Goal: Task Accomplishment & Management: Use online tool/utility

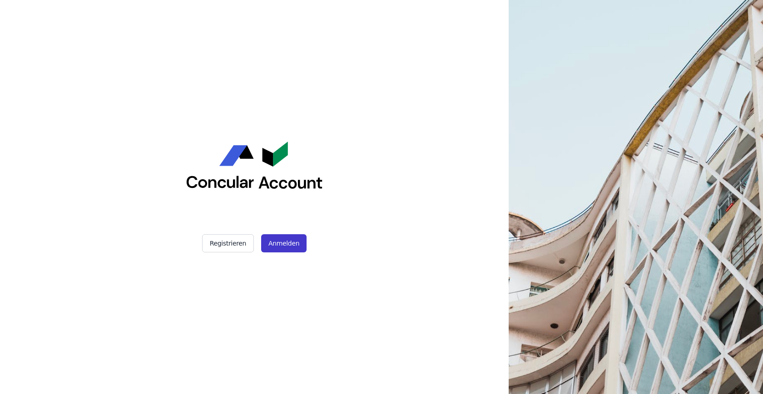
click at [284, 244] on button "Anmelden" at bounding box center [283, 243] width 45 height 18
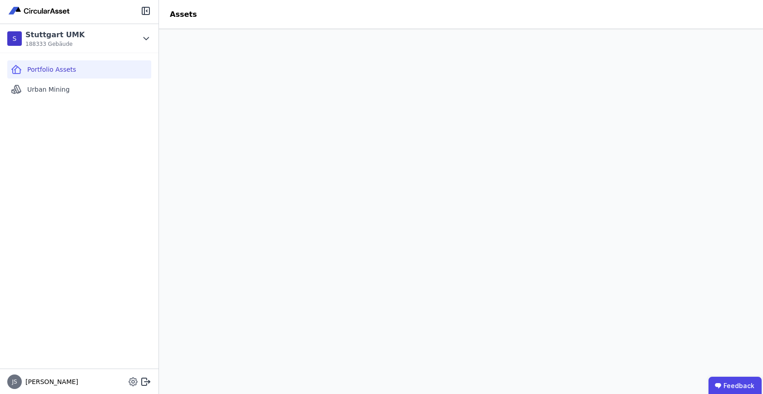
click at [129, 380] on icon at bounding box center [133, 381] width 11 height 11
select select "*"
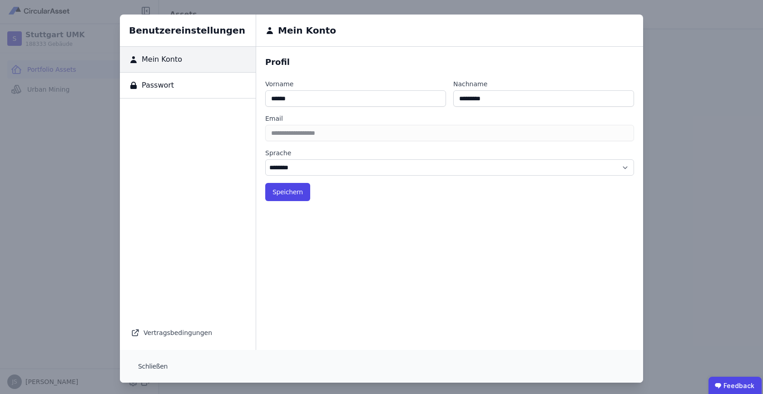
click at [102, 181] on div "Benutzereinstellungen Mein Konto Passwort Vertragsbedingungen Mein Konto Profil…" at bounding box center [381, 198] width 763 height 397
click at [155, 369] on button "Schließen" at bounding box center [153, 366] width 44 height 18
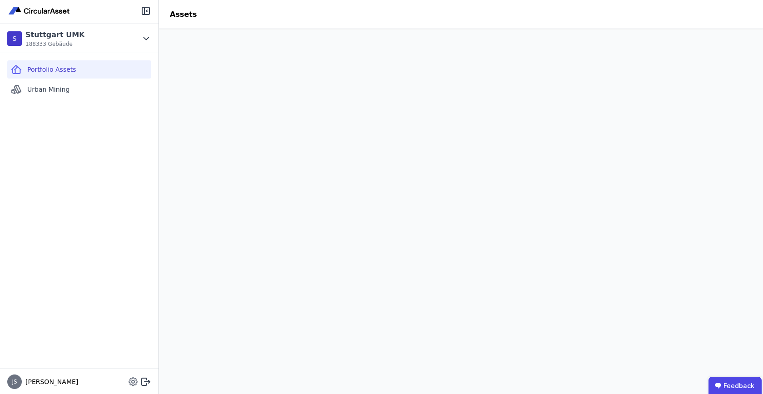
click at [134, 382] on icon at bounding box center [133, 381] width 3 height 3
select select "*"
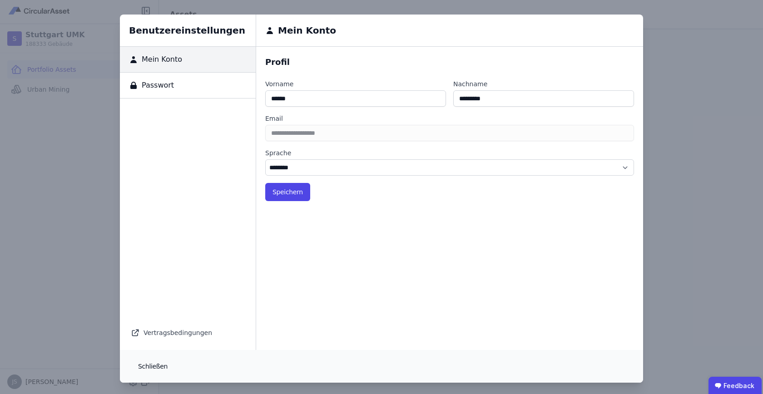
click at [143, 359] on button "Schließen" at bounding box center [153, 366] width 44 height 18
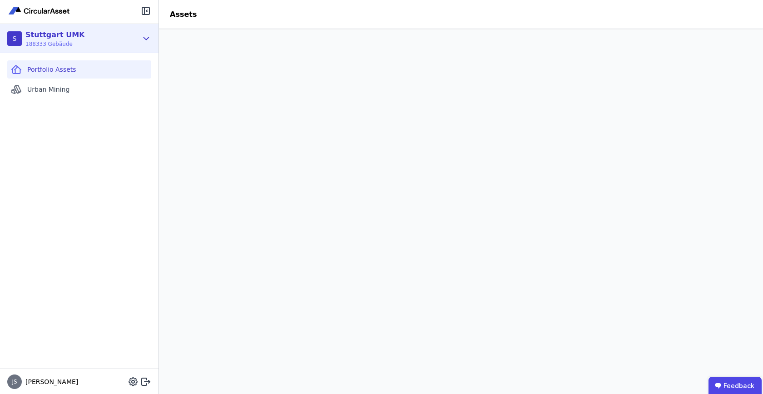
click at [145, 36] on icon at bounding box center [146, 38] width 10 height 11
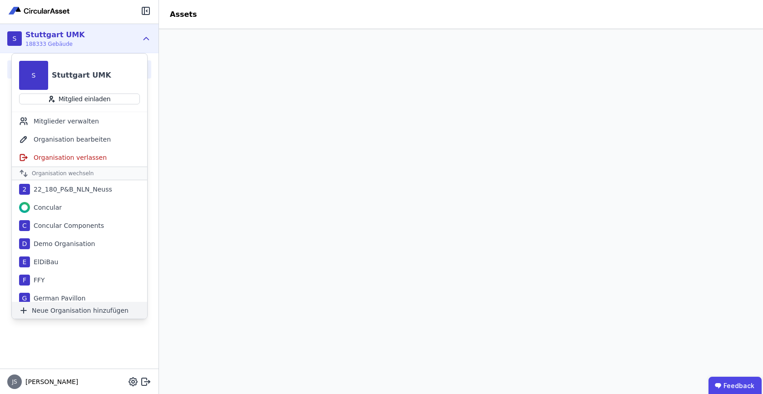
click at [78, 313] on span "Neue Organisation hinzufügen" at bounding box center [80, 310] width 97 height 9
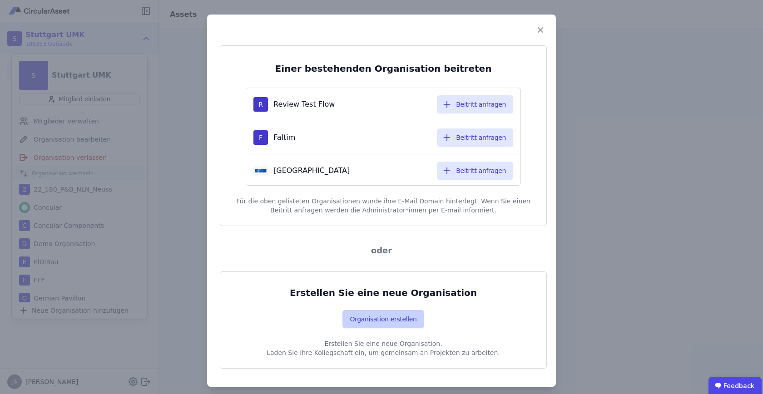
click at [381, 322] on button "Organisation erstellen" at bounding box center [382, 319] width 81 height 18
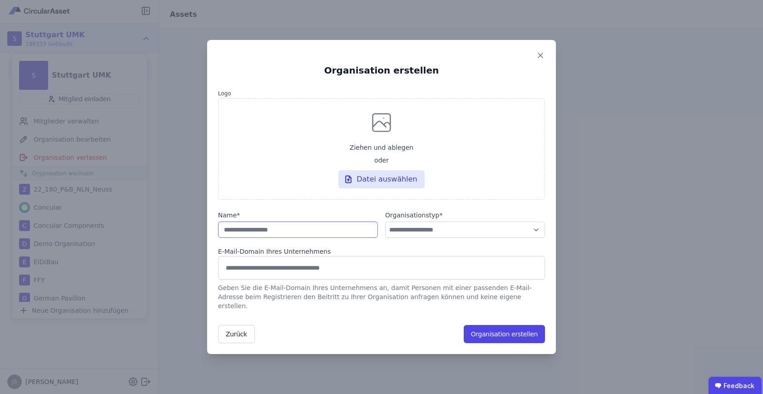
click at [257, 227] on input "string" at bounding box center [298, 230] width 160 height 16
type input "*"
type input "******"
click at [409, 236] on select "**********" at bounding box center [465, 230] width 160 height 16
select select "**********"
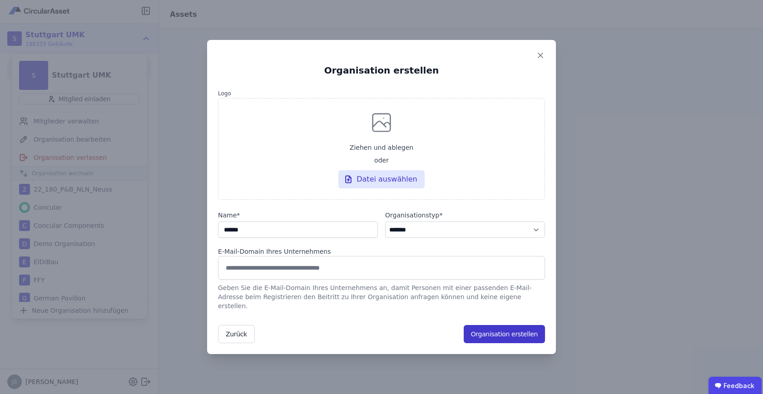
click at [513, 332] on button "Organisation erstellen" at bounding box center [504, 334] width 81 height 18
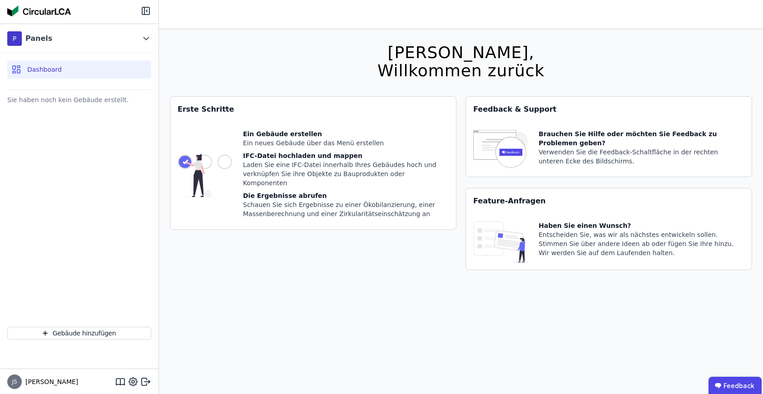
click at [283, 89] on div "Hallo Julius, Willkommen zurück Sie verwenden derzeit eine Beta-Version. Es kön…" at bounding box center [461, 226] width 582 height 394
click at [82, 335] on button "Gebäude hinzufügen" at bounding box center [79, 333] width 144 height 13
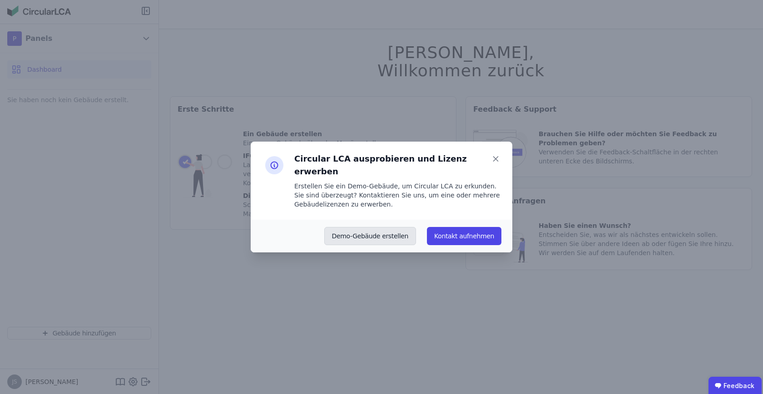
click at [352, 227] on button "Demo-Gebäude erstellen" at bounding box center [370, 236] width 92 height 18
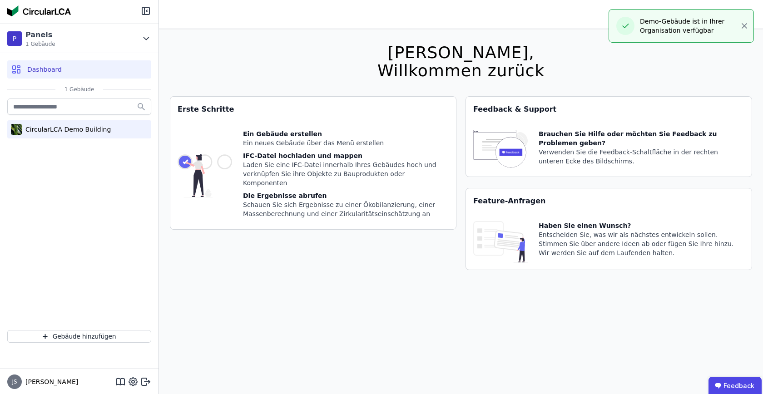
click at [46, 128] on div "CircularLCA Demo Building" at bounding box center [66, 129] width 89 height 9
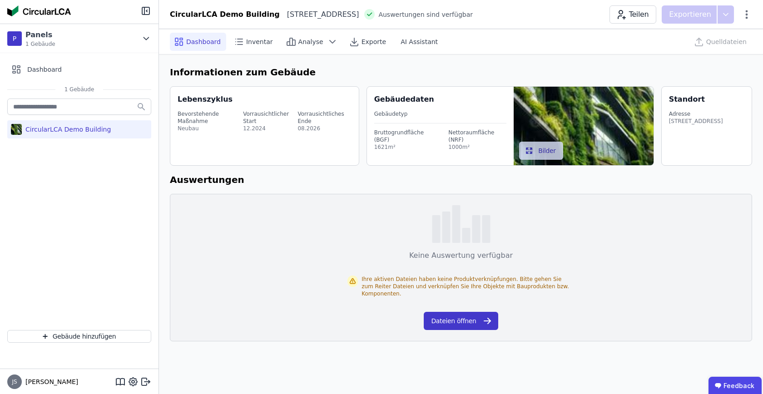
click at [458, 318] on button "Dateien öffnen" at bounding box center [461, 321] width 74 height 18
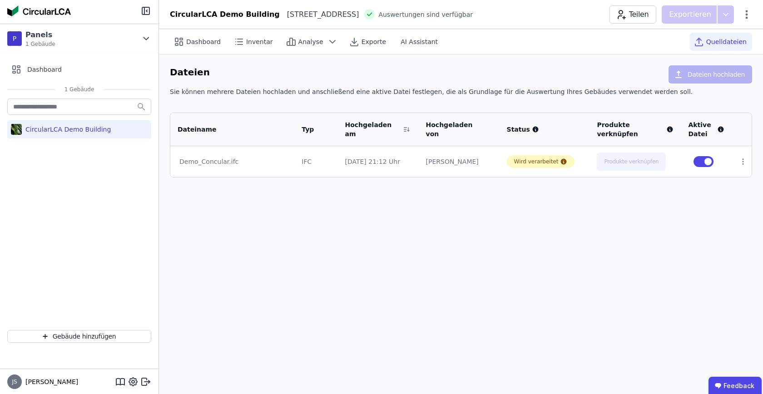
click at [404, 66] on div "Dateien Dateien hochladen" at bounding box center [461, 76] width 582 height 22
click at [36, 62] on div "Dashboard" at bounding box center [79, 69] width 144 height 18
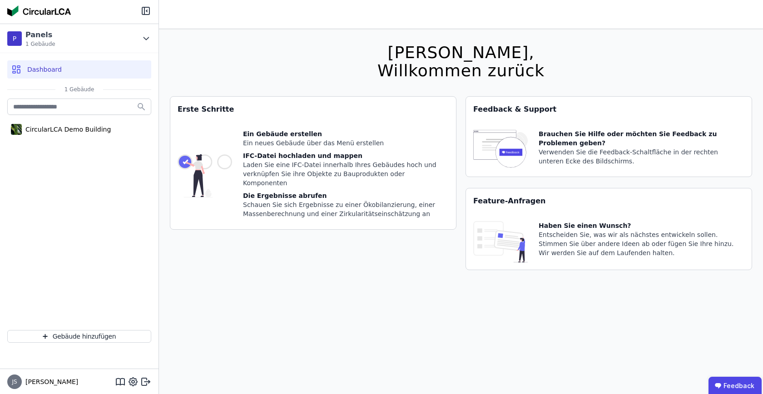
click at [54, 64] on div "Dashboard" at bounding box center [79, 69] width 144 height 18
click at [77, 126] on div "CircularLCA Demo Building" at bounding box center [66, 129] width 89 height 9
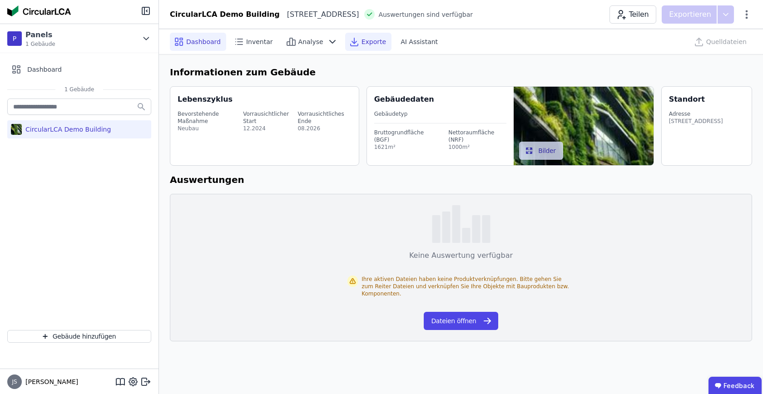
click at [361, 42] on span "Exporte" at bounding box center [373, 41] width 25 height 9
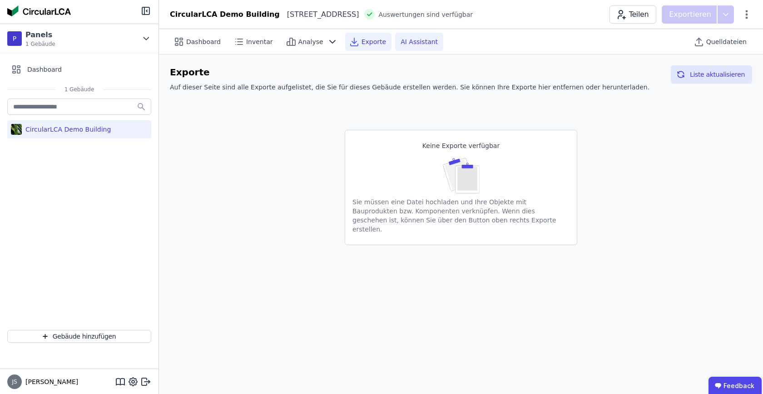
click at [397, 35] on div "AI Assistant" at bounding box center [419, 42] width 48 height 18
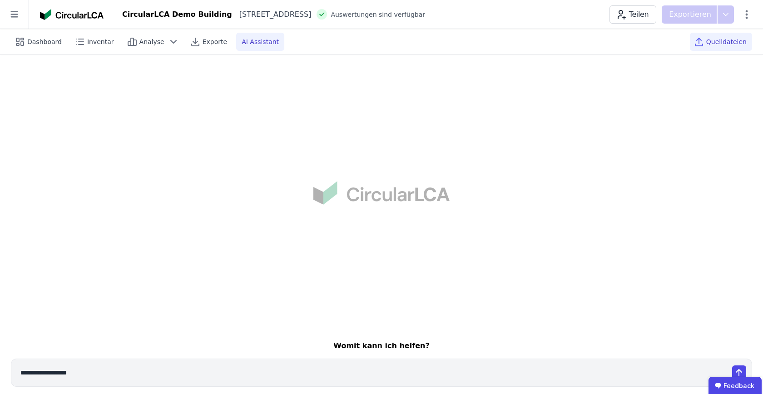
click at [712, 36] on div "Quelldateien" at bounding box center [721, 42] width 62 height 18
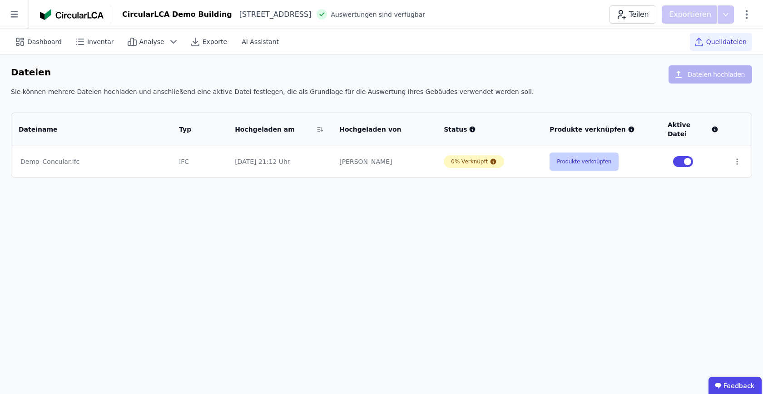
click at [560, 153] on button "Produkte verknüpfen" at bounding box center [583, 162] width 69 height 18
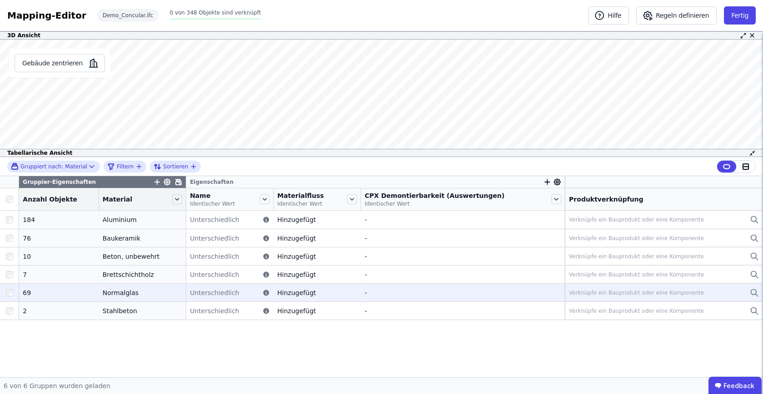
click at [577, 288] on div "Verknüpfe ein Bauprodukt oder eine Komponente" at bounding box center [664, 292] width 190 height 11
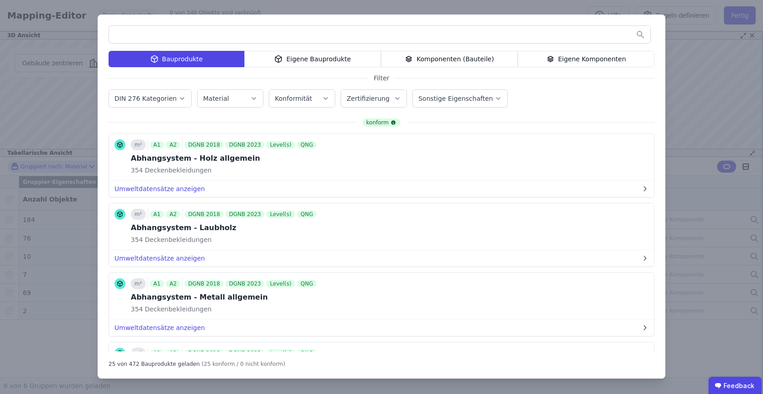
click at [249, 35] on input "text" at bounding box center [379, 34] width 541 height 16
click at [535, 63] on div "Eigene Komponenten" at bounding box center [586, 59] width 137 height 16
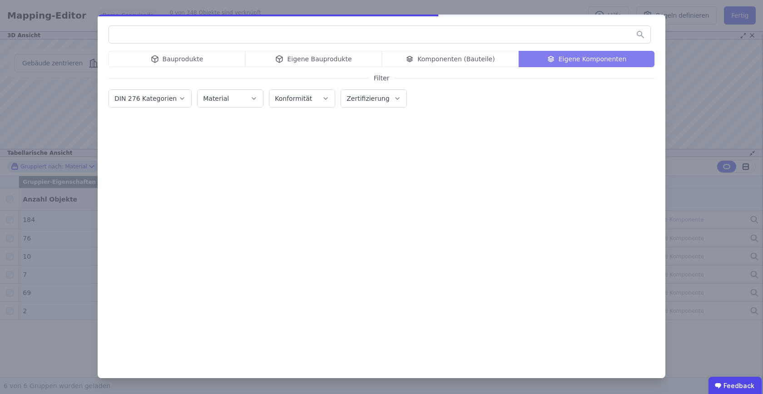
click at [468, 56] on div "Bauprodukte Eigene Bauprodukte Komponenten (Bauteile) Eigene Komponenten" at bounding box center [382, 59] width 546 height 16
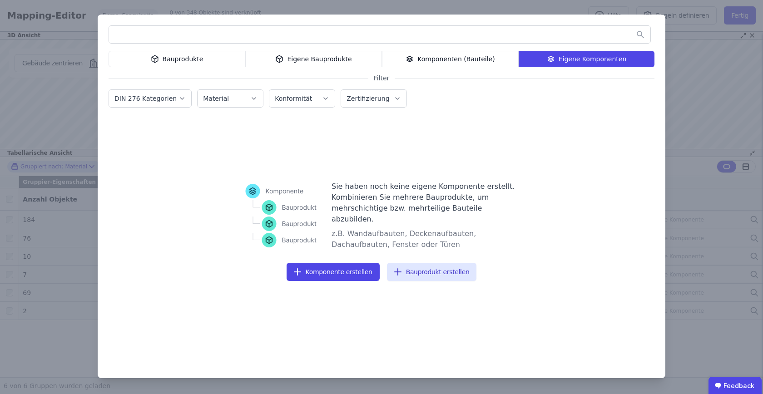
click at [468, 56] on div "Komponenten (Bauteile)" at bounding box center [450, 59] width 137 height 16
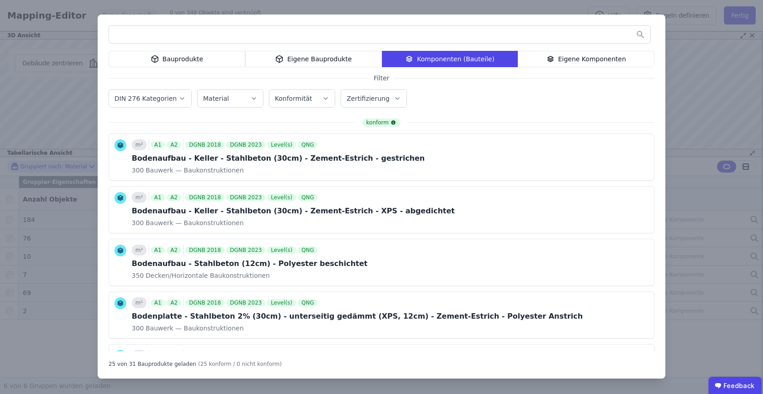
click at [539, 54] on div "Eigene Komponenten" at bounding box center [586, 59] width 137 height 16
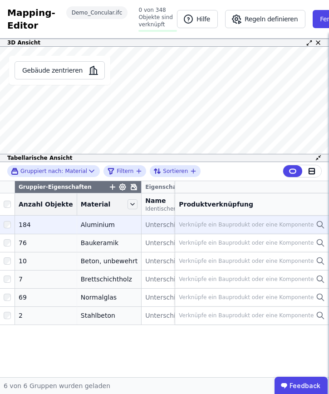
click at [200, 228] on div "Verknüpfe ein Bauprodukt oder eine Komponente" at bounding box center [246, 224] width 135 height 7
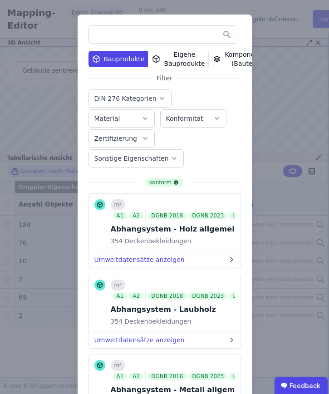
click at [222, 62] on div "Komponenten (Bauteile)" at bounding box center [241, 59] width 64 height 16
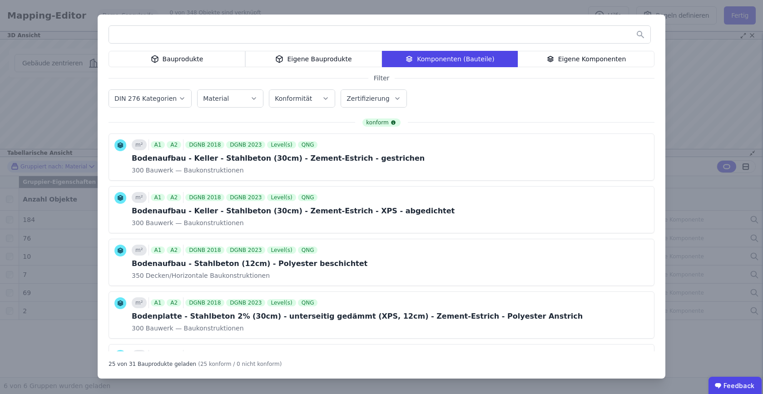
click at [329, 54] on div "Eigene Komponenten" at bounding box center [586, 59] width 137 height 16
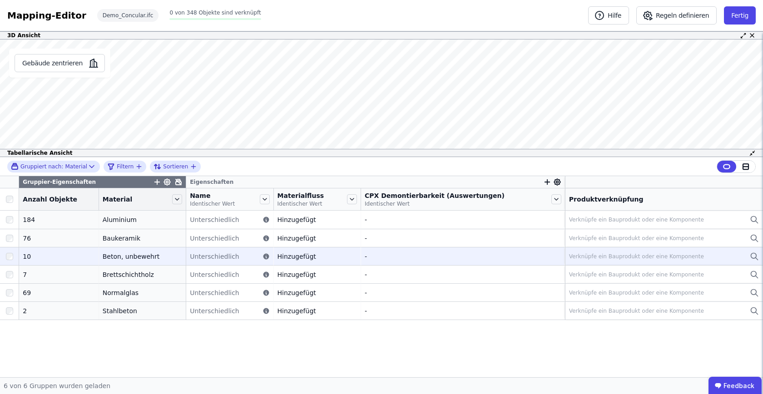
click at [597, 253] on div "Verknüpfe ein Bauprodukt oder eine Komponente" at bounding box center [636, 256] width 135 height 7
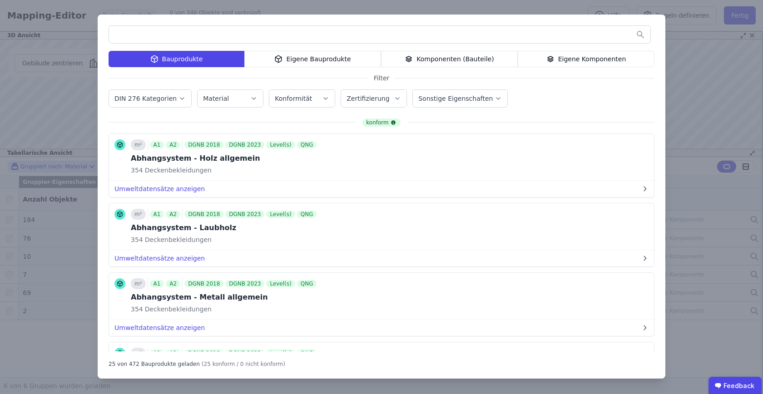
click at [564, 57] on div "Eigene Komponenten" at bounding box center [586, 59] width 137 height 16
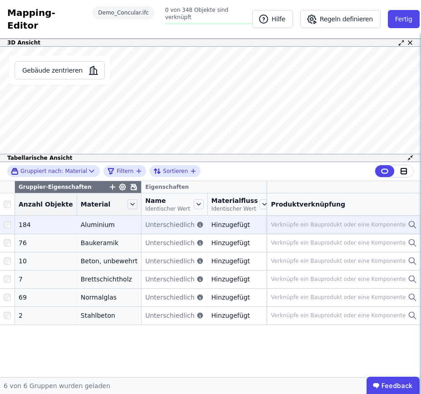
click at [310, 233] on td "Verknüpfe ein Bauprodukt oder eine Komponente Verknüpfe ein Bauprodukt oder ein…" at bounding box center [344, 225] width 154 height 18
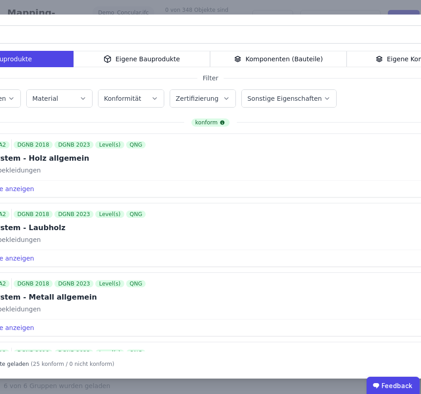
click at [394, 57] on div "Eigene Komponenten" at bounding box center [415, 59] width 137 height 16
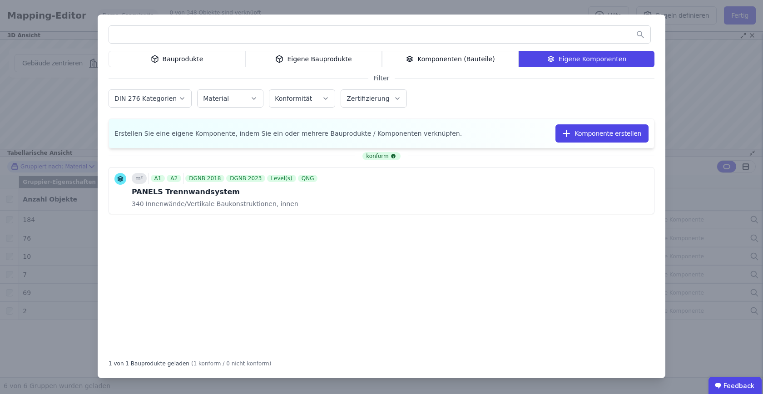
click at [421, 38] on div "Bauprodukte Eigene Bauprodukte Komponenten (Bauteile) Eigene Komponenten Filter…" at bounding box center [381, 197] width 763 height 394
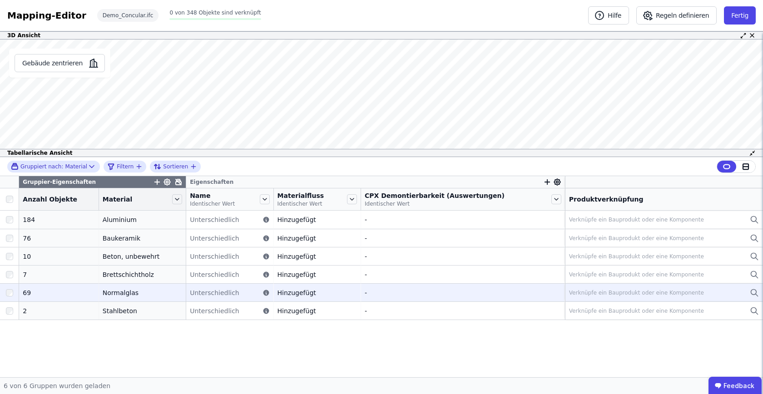
click at [421, 285] on td "Verknüpfe ein Bauprodukt oder eine Komponente Verknüpfe ein Bauprodukt oder ein…" at bounding box center [664, 292] width 198 height 18
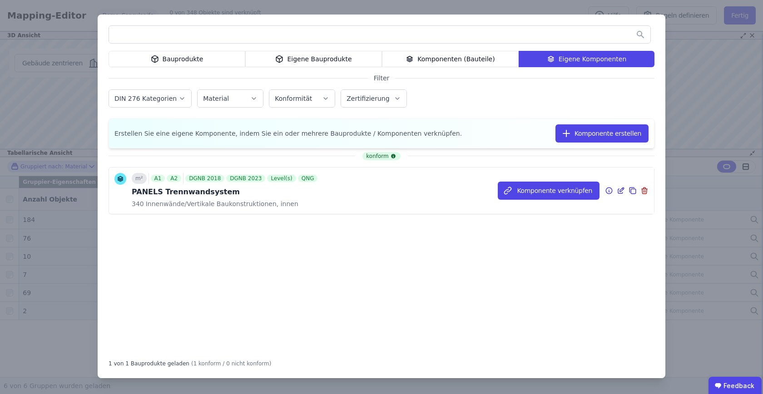
click at [332, 197] on div "m² A1 A2 DGNB 2018 DGNB 2023 Level(s) QNG PANELS Trennwandsystem 340 Innenwände…" at bounding box center [381, 191] width 545 height 46
click at [421, 188] on button "Komponente verknüpfen" at bounding box center [549, 191] width 102 height 18
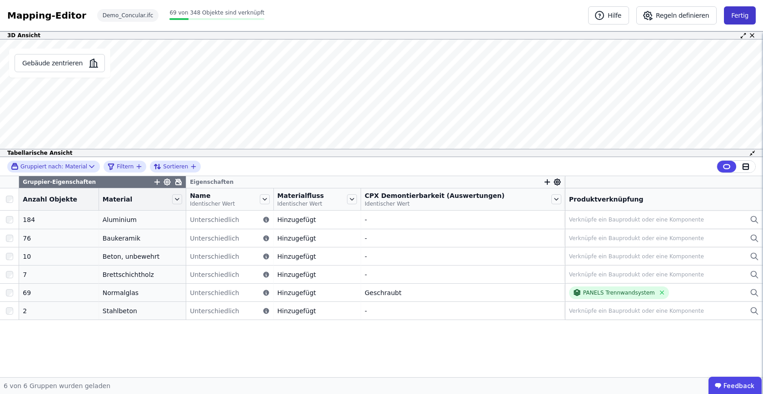
click at [421, 17] on button "Fertig" at bounding box center [740, 15] width 32 height 18
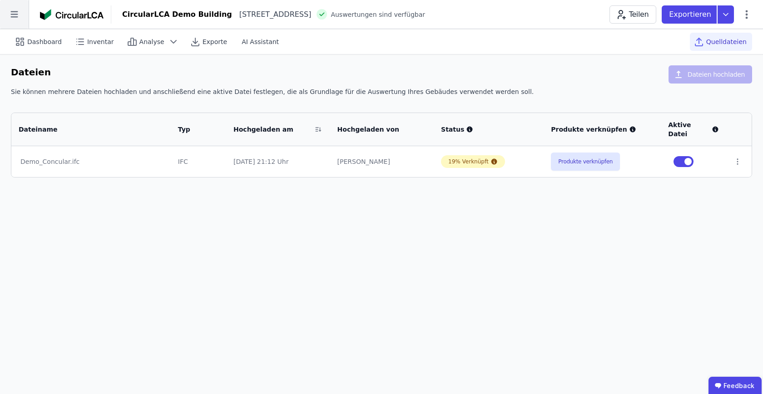
click at [16, 17] on icon at bounding box center [13, 14] width 7 height 6
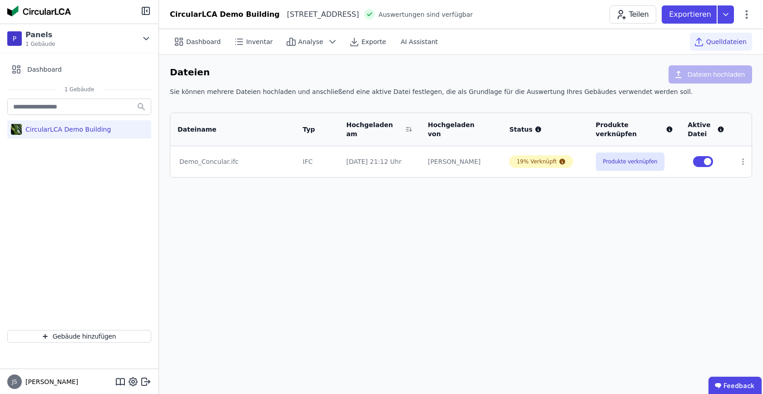
click at [283, 248] on div "Dashboard Inventar Analyse Exporte AI Assistant Quelldateien Dateien Dateien ho…" at bounding box center [461, 211] width 604 height 365
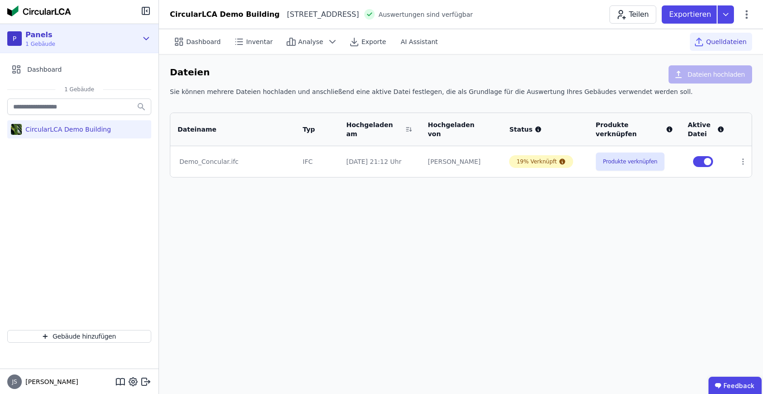
click at [144, 41] on icon at bounding box center [146, 38] width 10 height 11
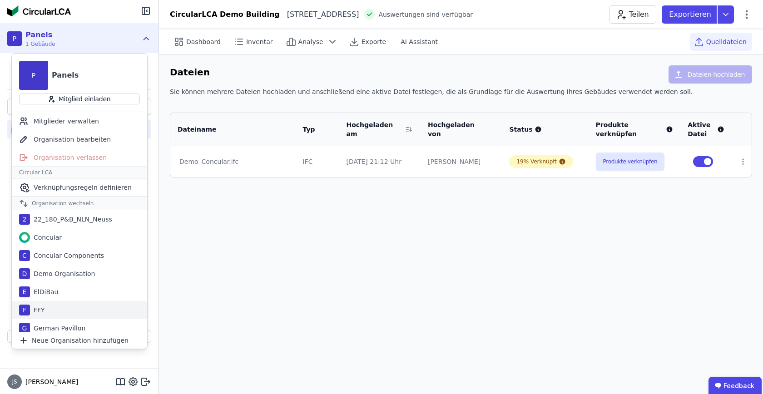
scroll to position [260, 0]
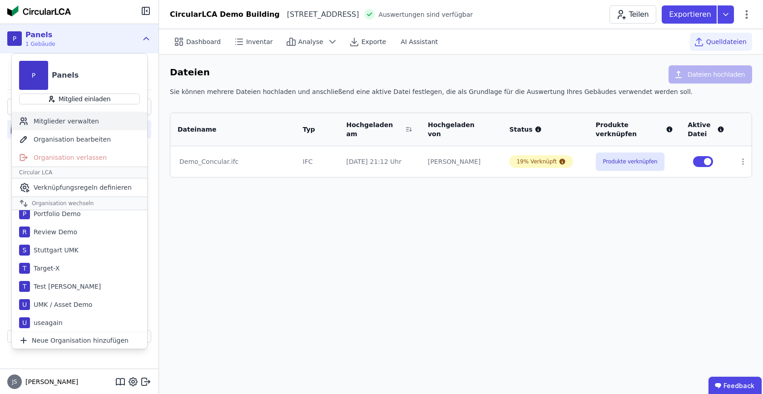
click at [67, 113] on div "Mitglieder verwalten" at bounding box center [79, 121] width 135 height 18
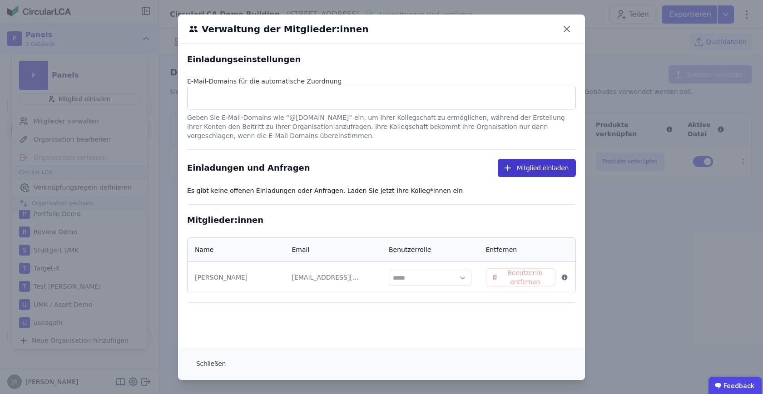
click at [421, 163] on button "Mitglied einladen" at bounding box center [537, 168] width 78 height 18
select select "*"
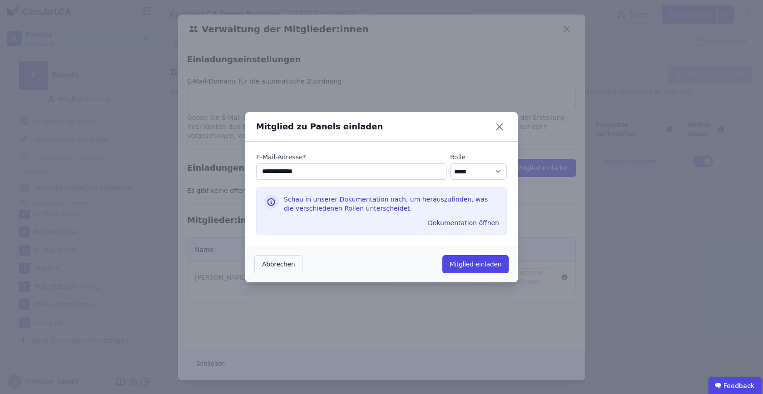
type input "**********"
click at [421, 169] on select "********* ***** ****" at bounding box center [478, 171] width 57 height 16
select select "*"
click at [347, 172] on input "**********" at bounding box center [351, 171] width 190 height 16
type input "**********"
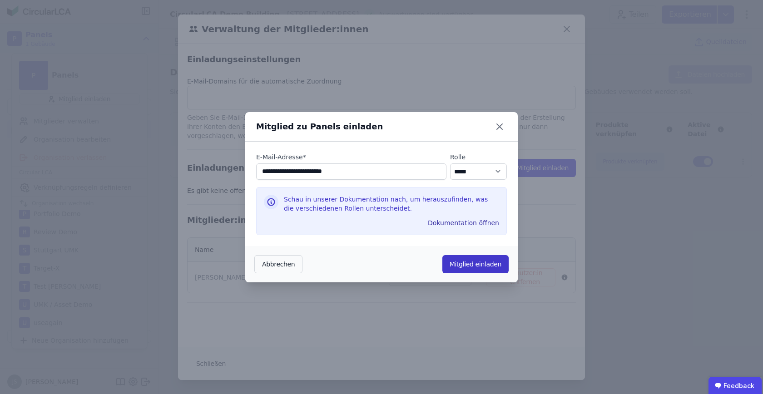
click at [421, 263] on button "Mitglied einladen" at bounding box center [475, 264] width 66 height 18
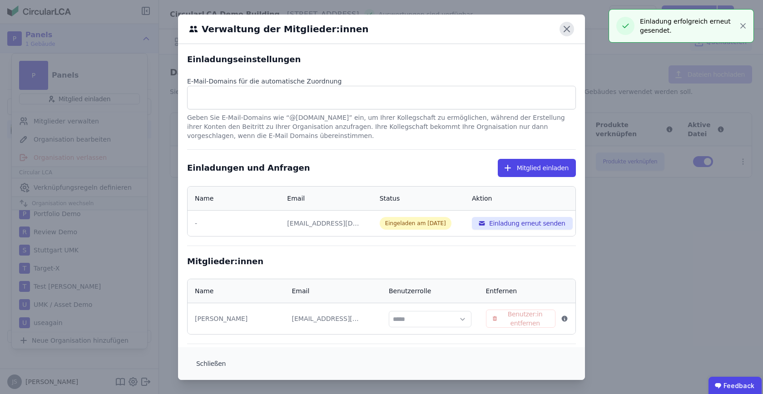
click at [421, 31] on icon at bounding box center [566, 29] width 15 height 15
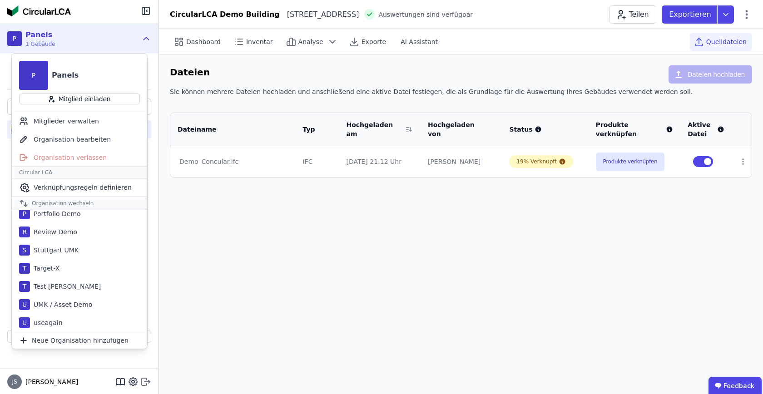
click at [149, 378] on icon at bounding box center [145, 381] width 11 height 11
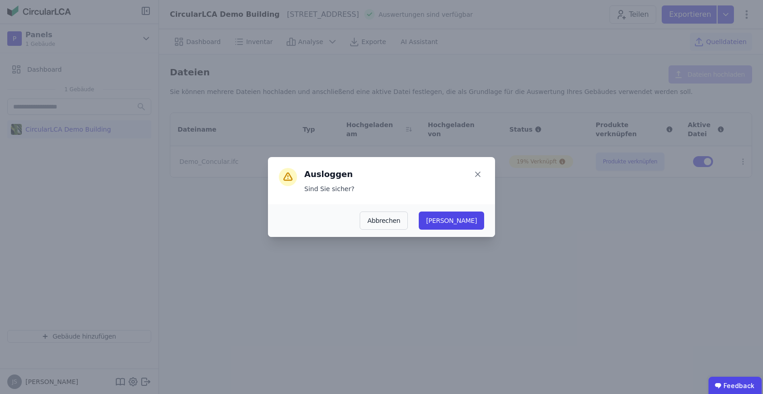
click at [421, 221] on button "Ja" at bounding box center [451, 221] width 65 height 18
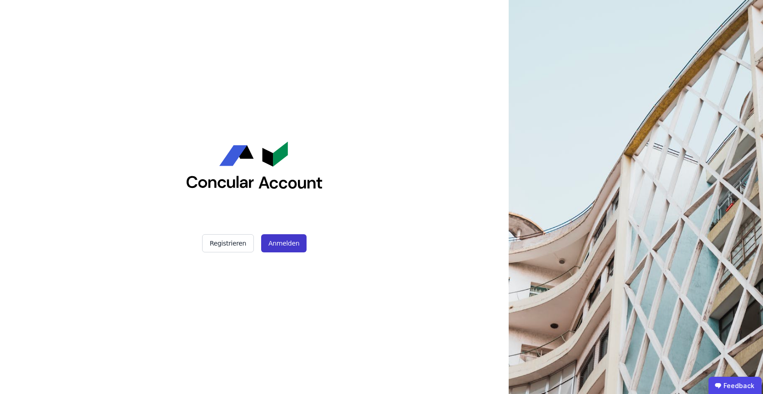
click at [282, 246] on button "Anmelden" at bounding box center [283, 243] width 45 height 18
click at [288, 247] on button "Anmelden" at bounding box center [283, 243] width 45 height 18
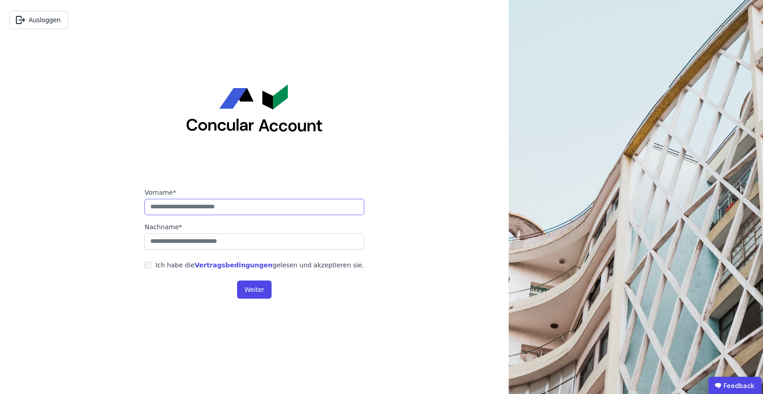
click at [257, 201] on input "string" at bounding box center [253, 207] width 219 height 16
type input "******"
click at [168, 249] on input "string" at bounding box center [253, 241] width 219 height 16
type input "*********"
click at [158, 266] on label "Ich habe die Vertragsbedingungen gelesen und akzeptieren sie." at bounding box center [258, 265] width 212 height 9
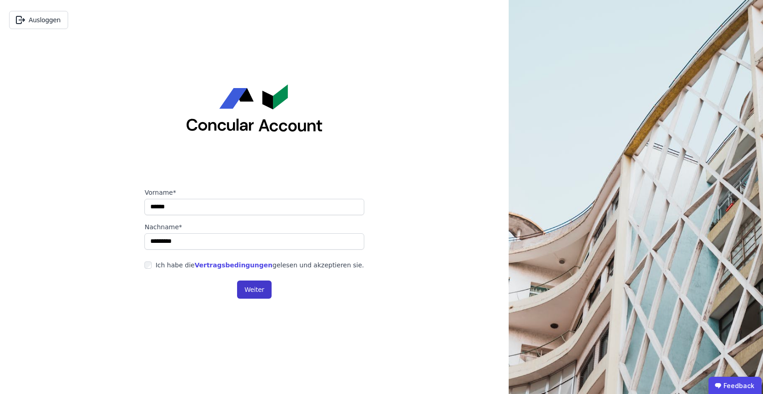
click at [243, 289] on button "Weiter" at bounding box center [254, 290] width 34 height 18
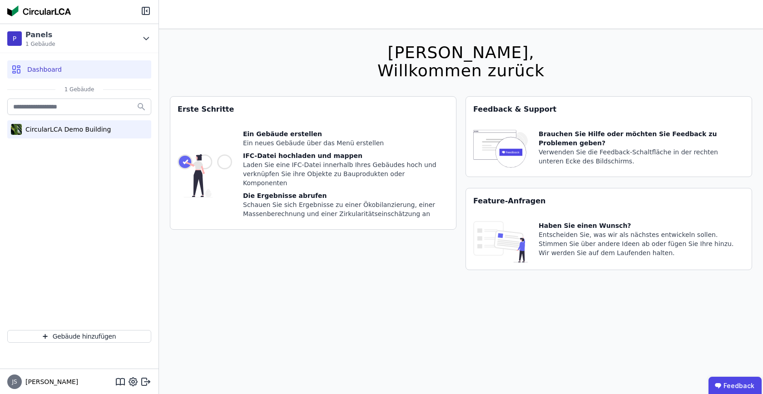
click at [69, 125] on div "CircularLCA Demo Building" at bounding box center [66, 129] width 89 height 9
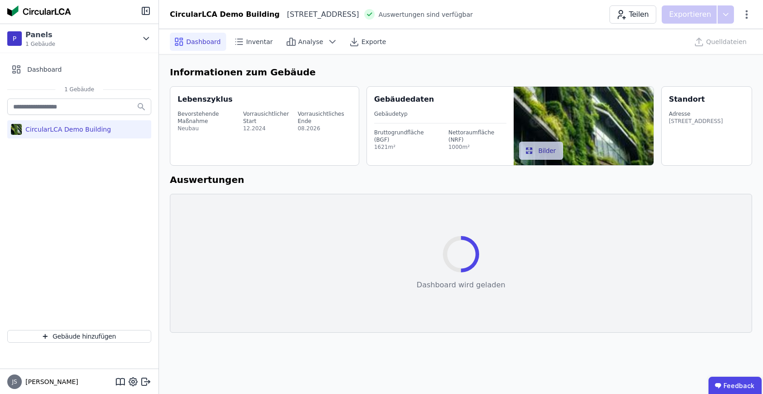
select select "*"
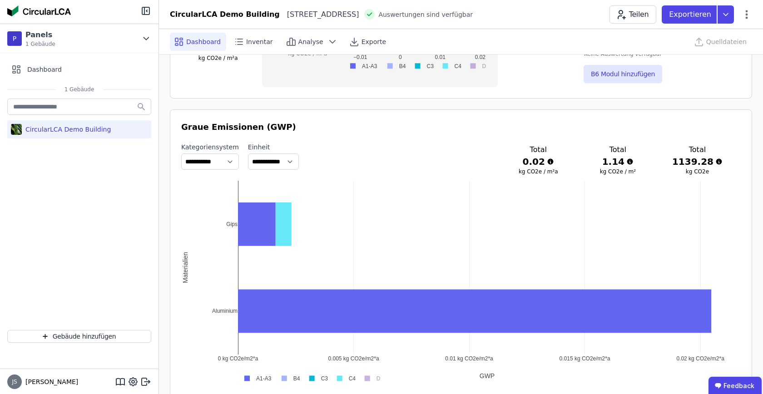
scroll to position [421, 0]
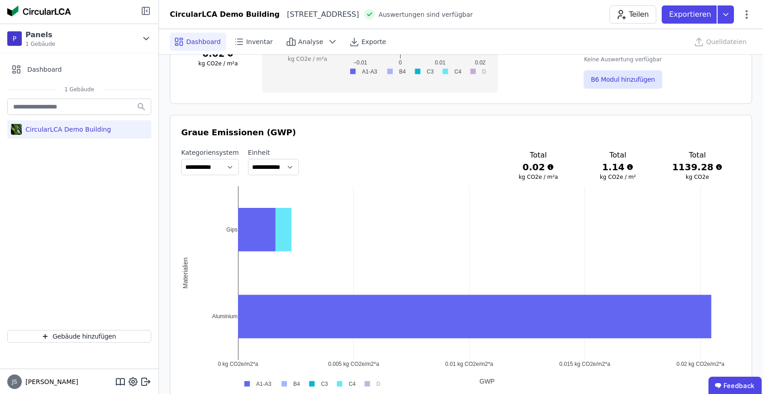
click at [144, 11] on icon at bounding box center [144, 10] width 0 height 7
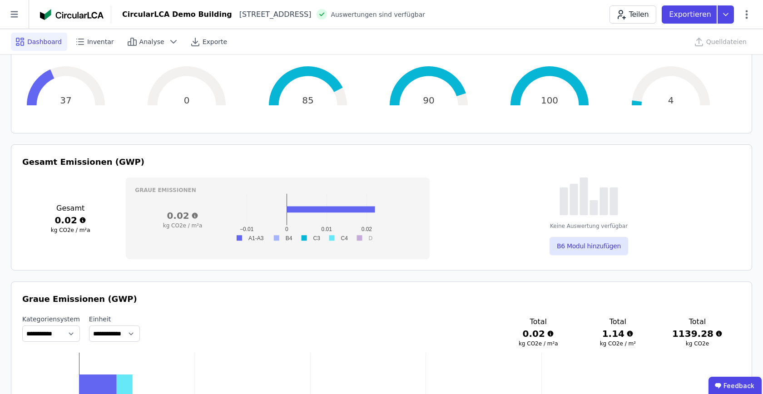
scroll to position [0, 0]
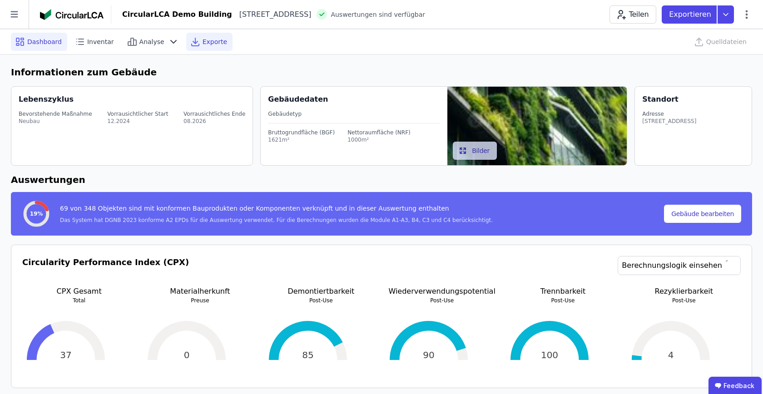
click at [202, 40] on span "Exporte" at bounding box center [214, 41] width 25 height 9
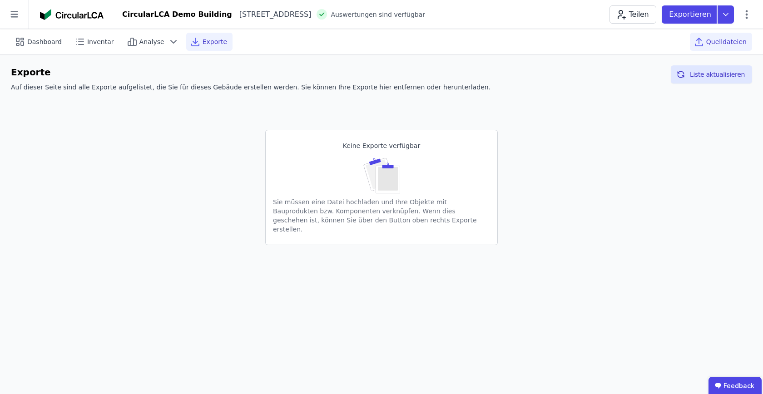
click at [735, 44] on span "Quelldateien" at bounding box center [726, 41] width 40 height 9
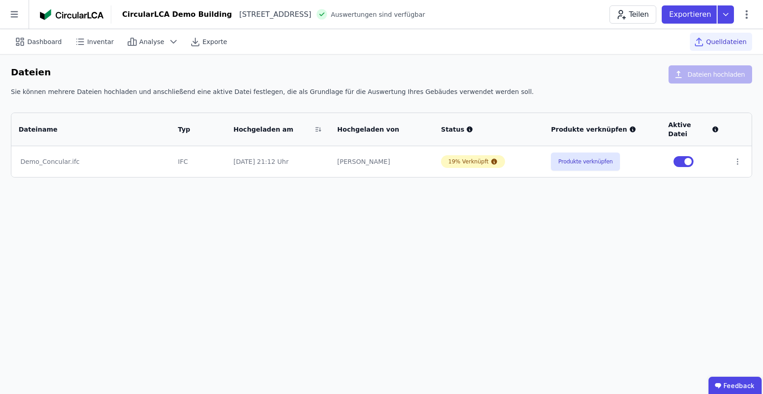
click at [573, 162] on td "Produkte verknüpfen" at bounding box center [601, 161] width 117 height 31
click at [586, 153] on button "Produkte verknüpfen" at bounding box center [585, 162] width 69 height 18
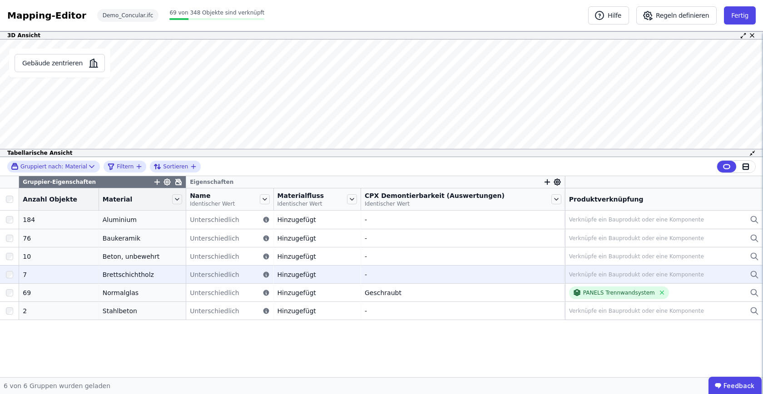
click at [587, 266] on td "Verknüpfe ein Bauprodukt oder eine Komponente Verknüpfe ein Bauprodukt oder ein…" at bounding box center [664, 274] width 198 height 18
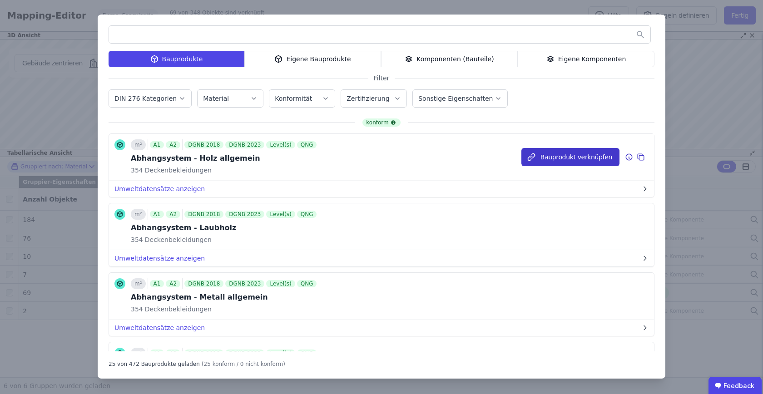
click at [543, 160] on button "Bauprodukt verknüpfen" at bounding box center [570, 157] width 98 height 18
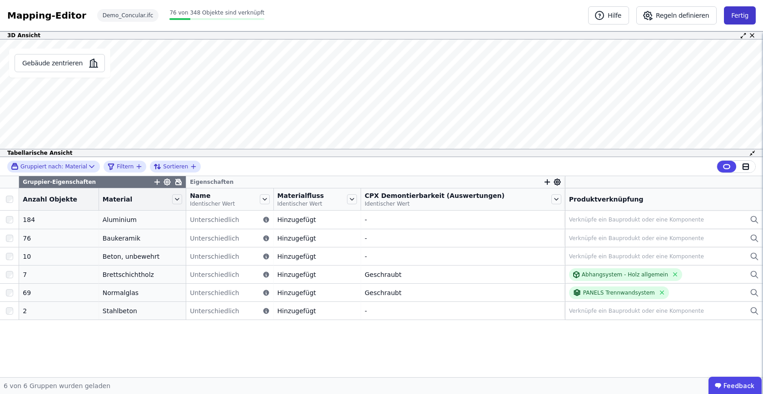
click at [742, 17] on button "Fertig" at bounding box center [740, 15] width 32 height 18
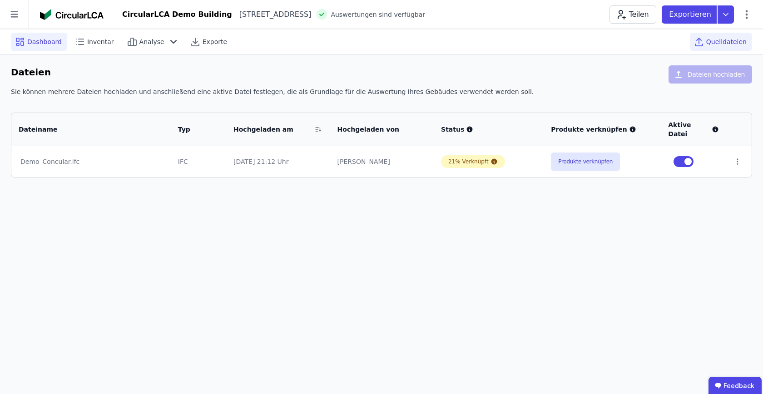
click at [46, 42] on span "Dashboard" at bounding box center [44, 41] width 35 height 9
select select "*"
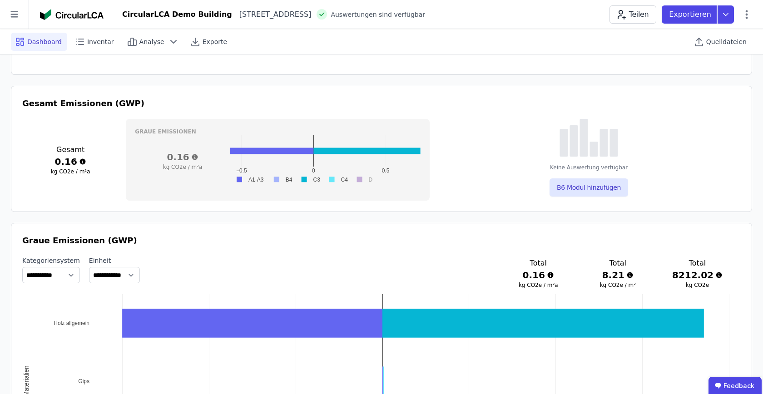
scroll to position [449, 0]
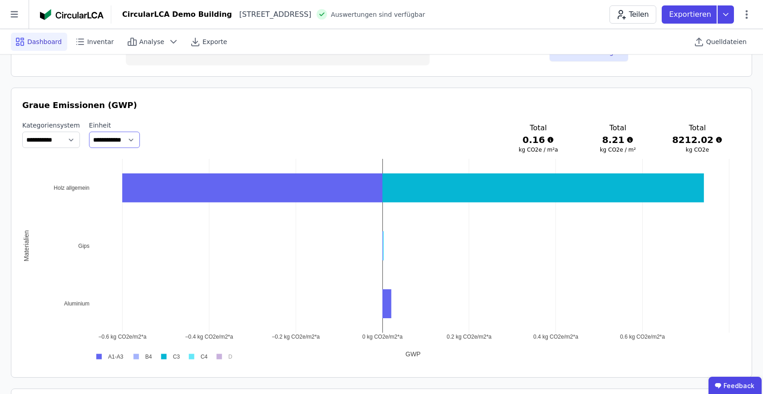
click at [140, 144] on select "**********" at bounding box center [114, 140] width 51 height 16
select select "*******"
click at [242, 138] on div "**********" at bounding box center [381, 138] width 718 height 35
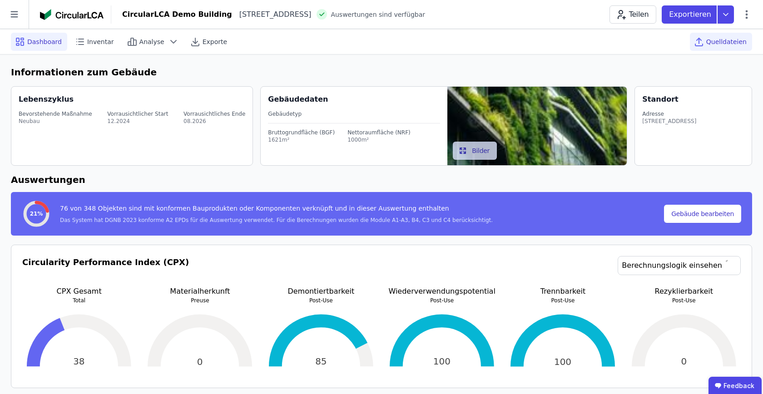
click at [739, 40] on span "Quelldateien" at bounding box center [726, 41] width 40 height 9
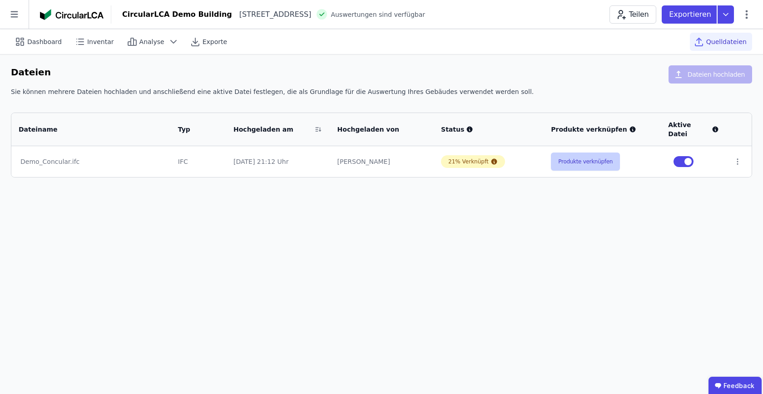
click at [589, 153] on button "Produkte verknüpfen" at bounding box center [585, 162] width 69 height 18
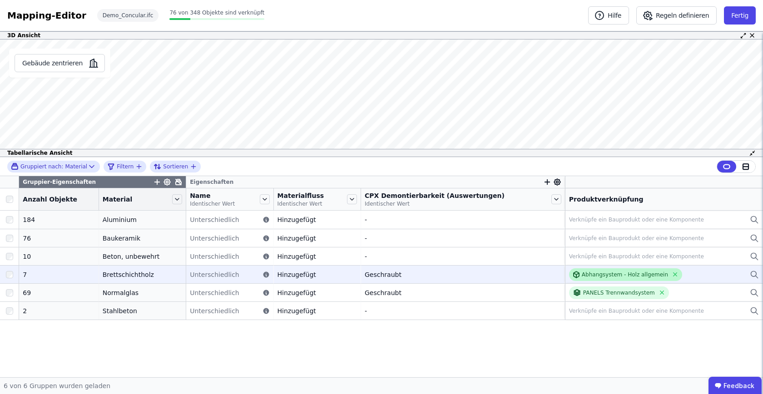
click at [665, 274] on div "Abhangsystem - Holz allgemein" at bounding box center [625, 274] width 113 height 13
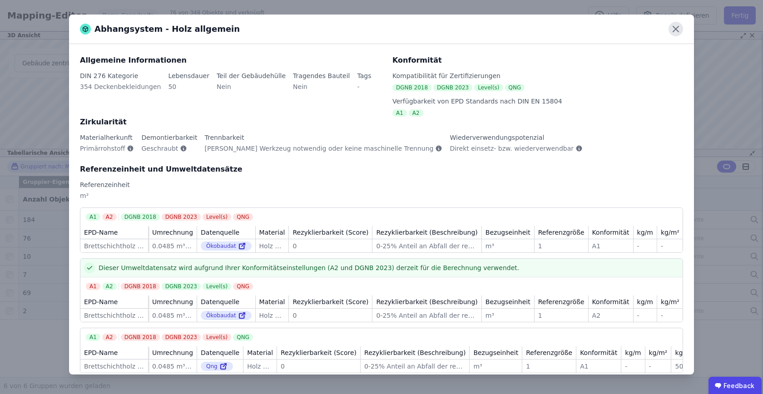
click at [675, 24] on icon at bounding box center [675, 29] width 15 height 15
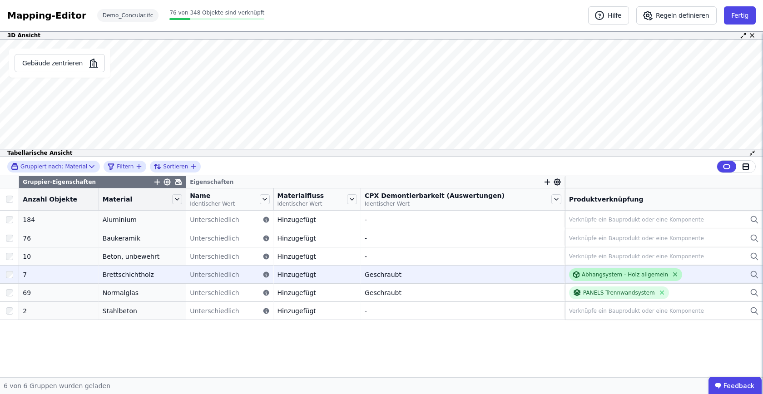
click at [671, 275] on icon at bounding box center [674, 274] width 7 height 7
click at [738, 13] on button "Fertig" at bounding box center [740, 15] width 32 height 18
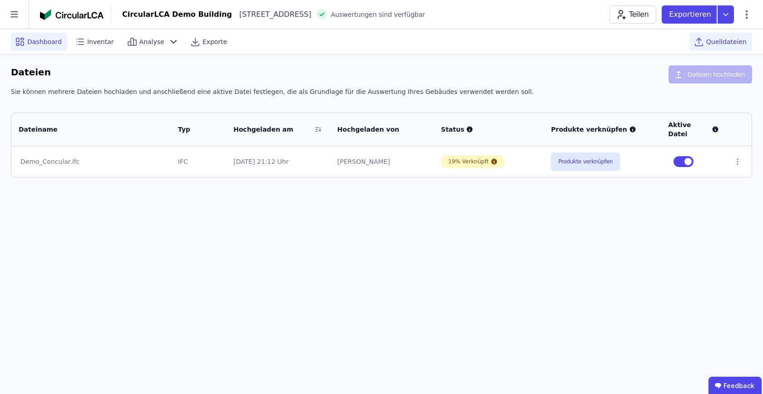
click at [47, 44] on span "Dashboard" at bounding box center [44, 41] width 35 height 9
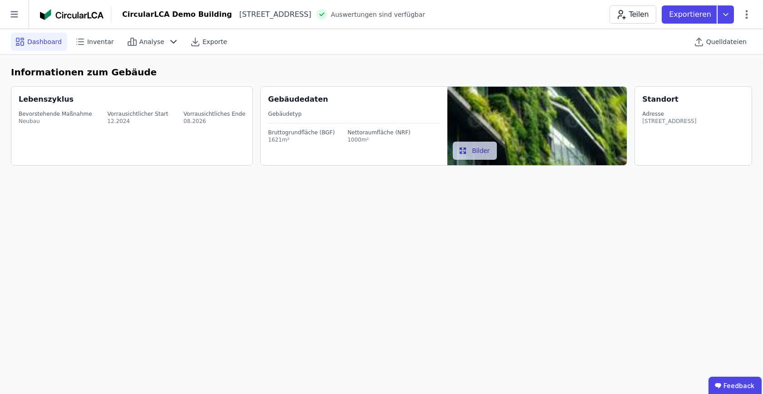
select select "*******"
select select "*"
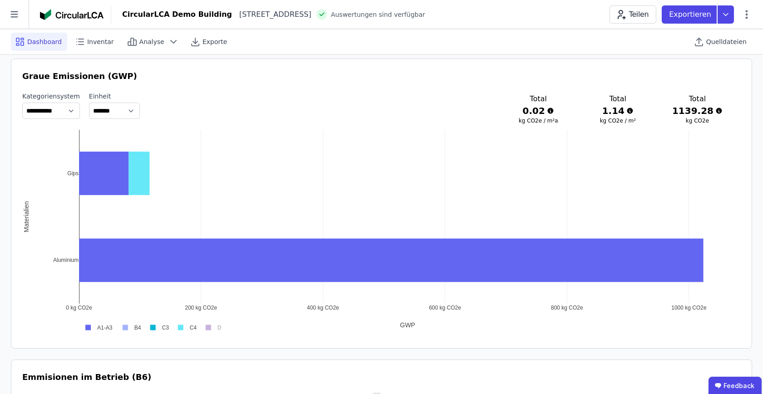
scroll to position [476, 0]
